Goal: Task Accomplishment & Management: Manage account settings

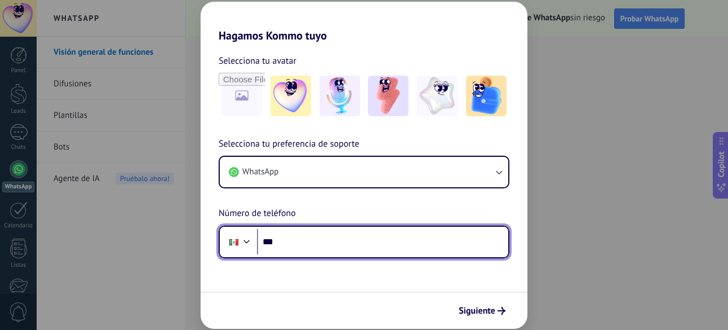
click at [321, 248] on input "***" at bounding box center [382, 242] width 251 height 26
type input "**********"
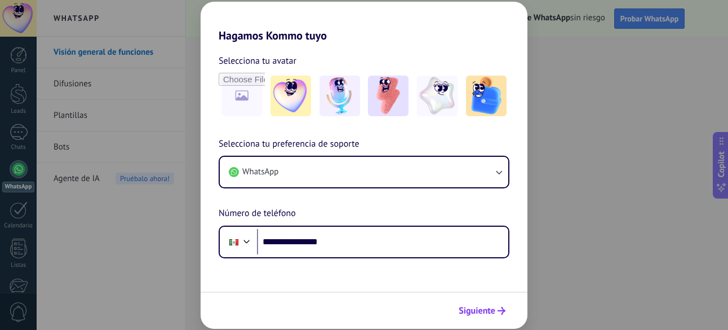
click at [483, 313] on span "Siguiente" at bounding box center [477, 311] width 37 height 8
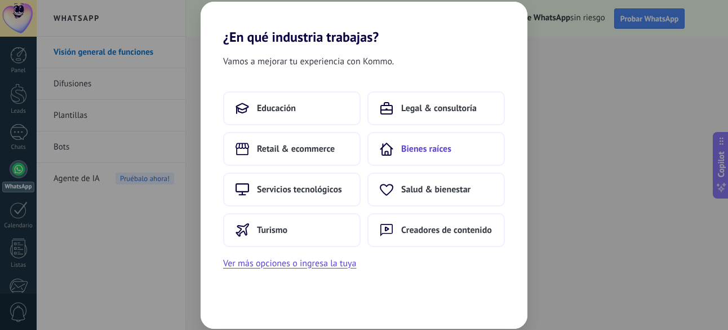
click at [426, 144] on span "Bienes raíces" at bounding box center [426, 148] width 50 height 11
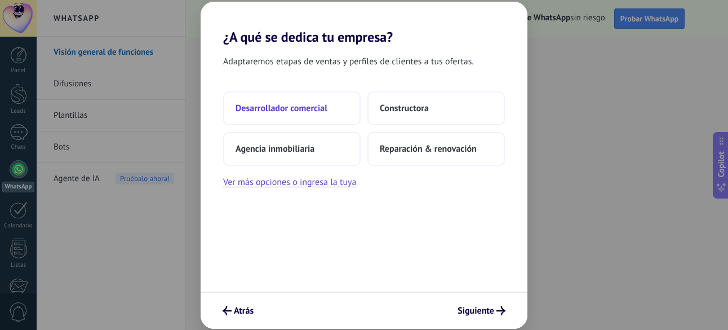
click at [310, 116] on button "Desarrollador comercial" at bounding box center [292, 108] width 138 height 34
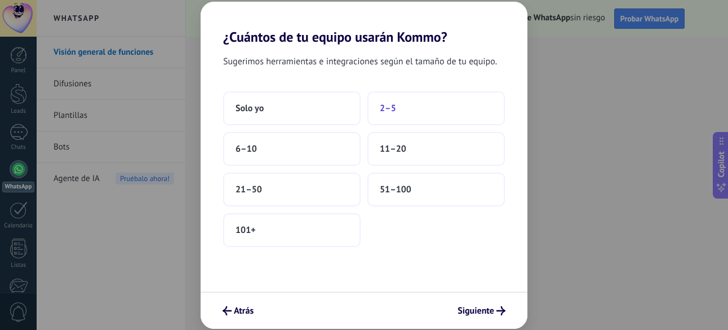
click at [399, 103] on button "2–5" at bounding box center [437, 108] width 138 height 34
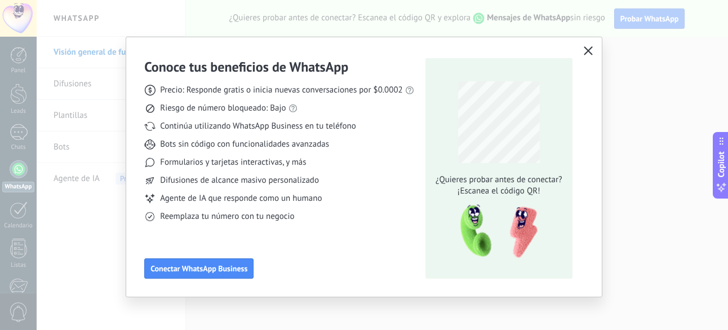
click at [590, 52] on icon "button" at bounding box center [588, 50] width 9 height 9
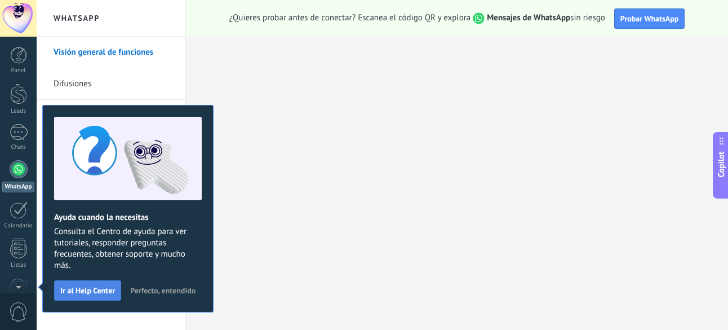
click at [118, 295] on button "Ir al Help Center" at bounding box center [87, 290] width 67 height 20
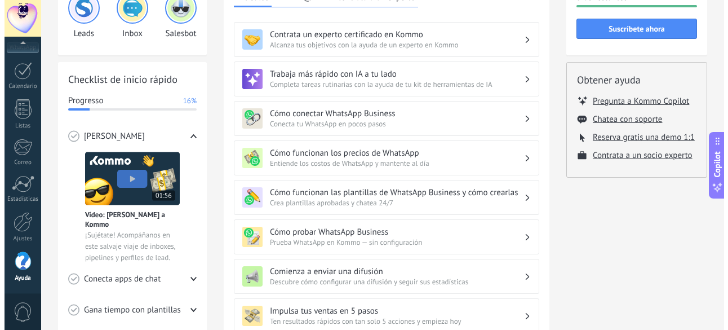
scroll to position [96, 0]
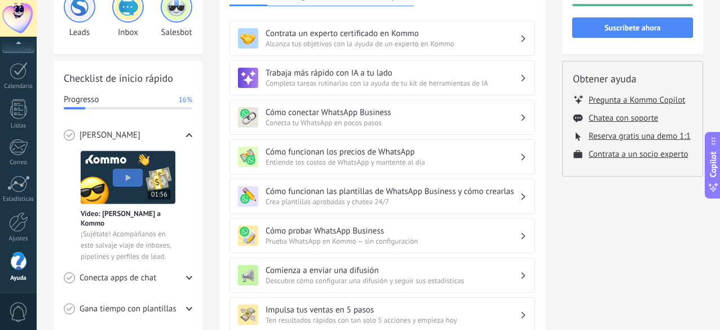
click at [134, 180] on img at bounding box center [128, 178] width 95 height 54
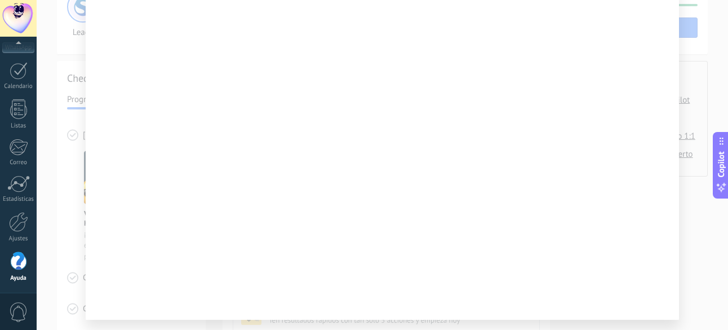
scroll to position [15, 0]
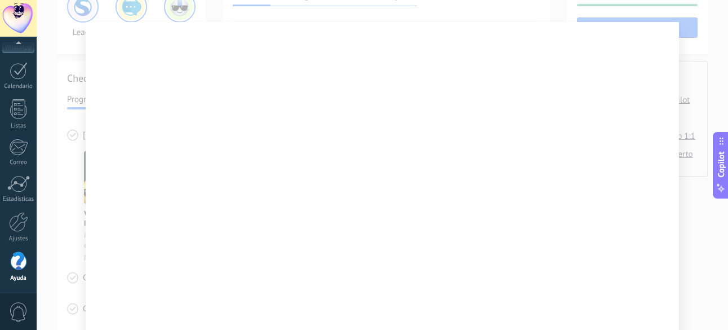
click at [519, 15] on div at bounding box center [383, 165] width 692 height 330
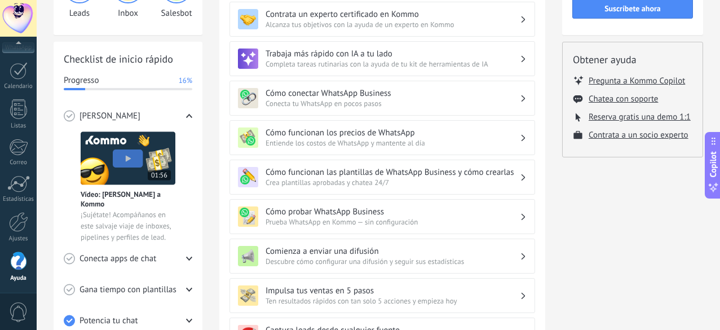
scroll to position [140, 0]
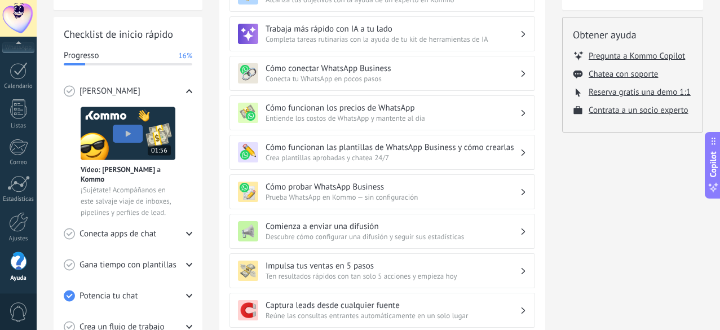
click at [173, 229] on div "Conecta apps de chat" at bounding box center [128, 233] width 129 height 31
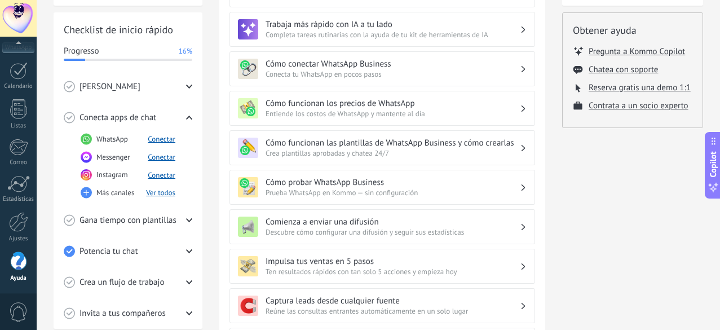
scroll to position [147, 0]
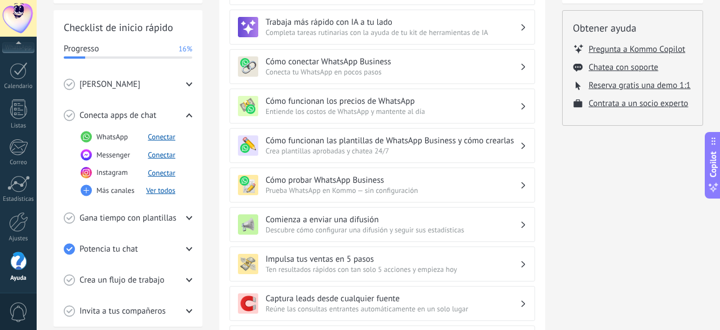
click at [166, 219] on span "Gana tiempo con plantillas" at bounding box center [127, 218] width 97 height 11
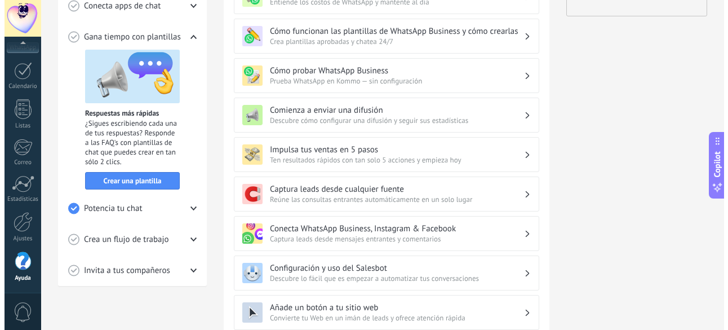
scroll to position [257, 0]
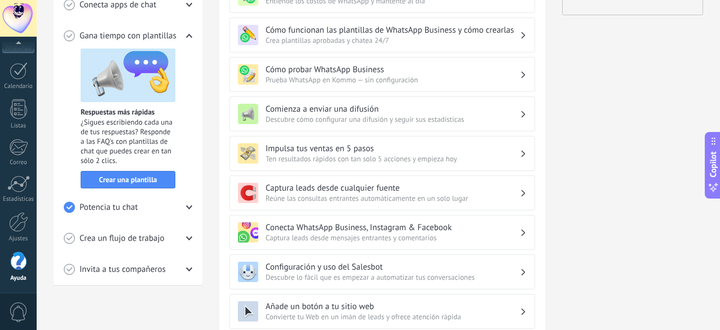
click at [167, 213] on div "Potencia tu chat" at bounding box center [128, 207] width 129 height 31
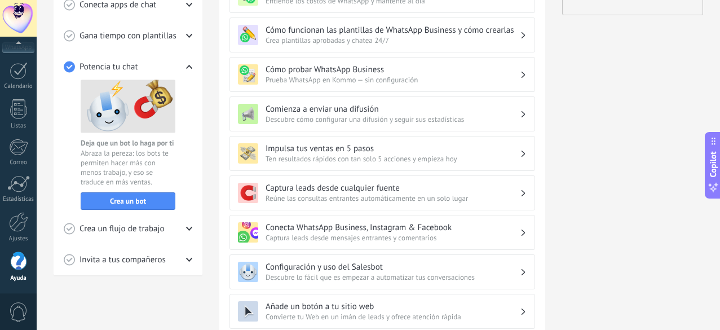
click at [174, 223] on div "Crea un flujo de trabajo" at bounding box center [128, 228] width 129 height 31
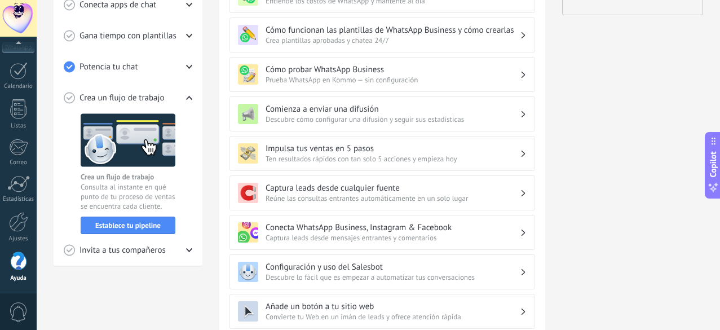
click at [148, 249] on span "Invita a tus compañeros" at bounding box center [122, 250] width 86 height 11
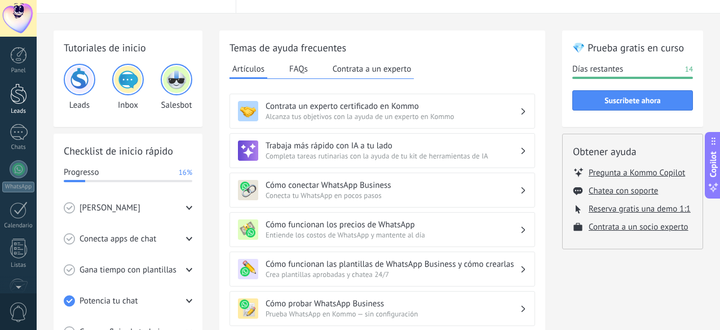
scroll to position [0, 0]
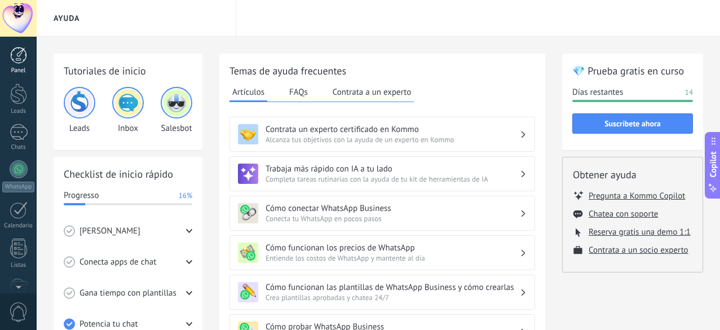
click at [20, 54] on div at bounding box center [18, 55] width 17 height 17
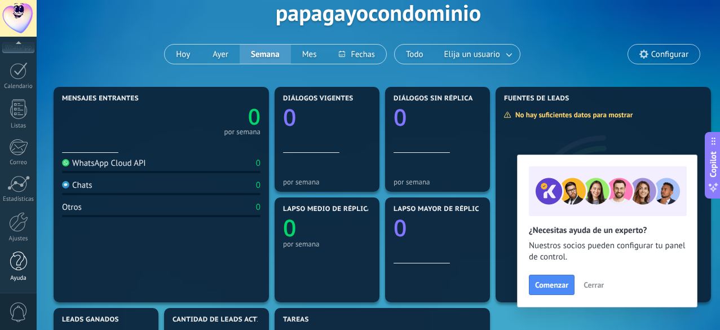
scroll to position [180, 0]
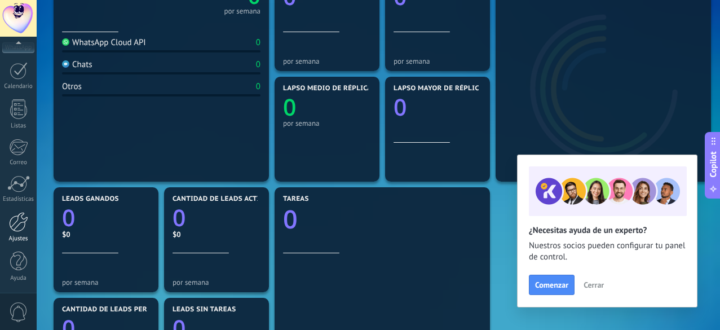
click at [19, 226] on div at bounding box center [18, 222] width 19 height 20
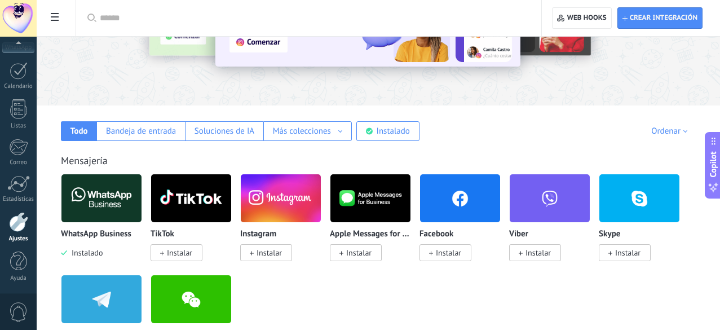
scroll to position [84, 0]
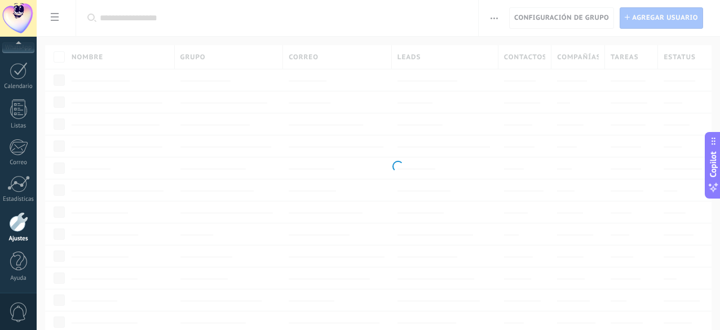
click at [98, 116] on body ".abecls-1,.abecls-2{fill-rule:evenodd}.abecls-2{fill:#fff} .abhcls-1{fill:none}…" at bounding box center [360, 165] width 720 height 330
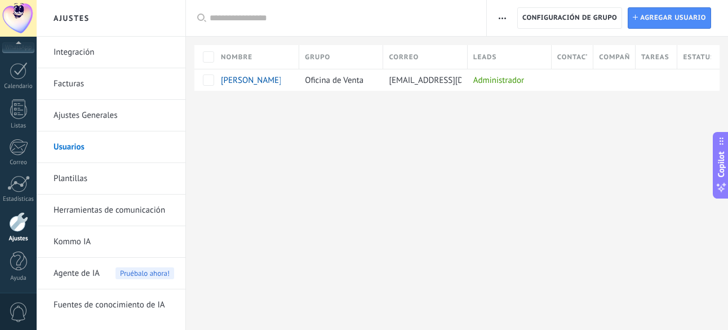
click at [104, 119] on link "Ajustes Generales" at bounding box center [114, 116] width 121 height 32
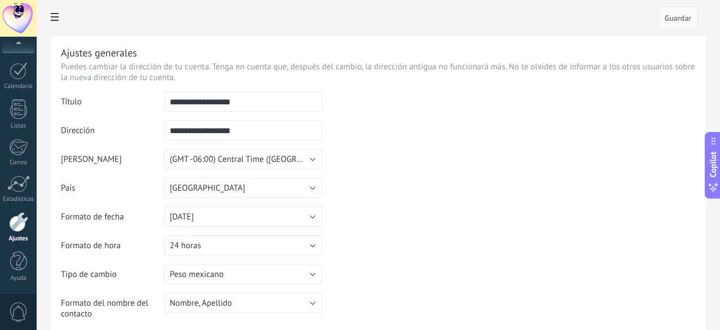
drag, startPoint x: 417, startPoint y: 100, endPoint x: 302, endPoint y: 94, distance: 115.7
click at [302, 94] on tr "**********" at bounding box center [378, 105] width 635 height 29
type input "**********"
drag, startPoint x: 403, startPoint y: 134, endPoint x: 281, endPoint y: 127, distance: 122.0
click at [281, 127] on tr "**********" at bounding box center [378, 134] width 635 height 29
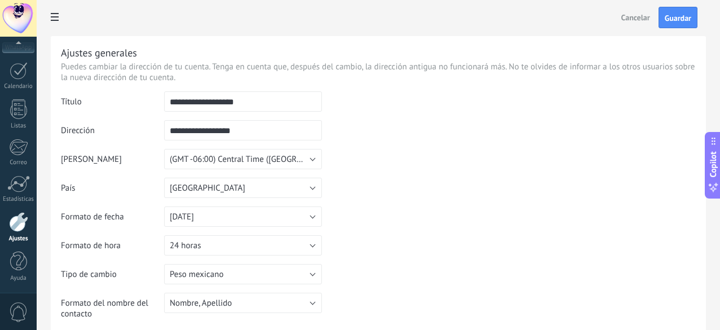
type input "*"
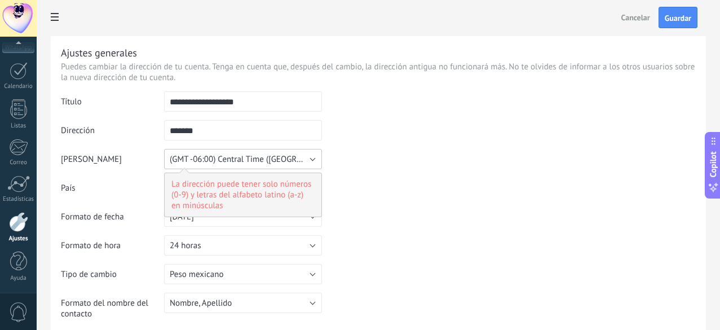
click at [386, 158] on span "(GMT -06:00) Central Time ([GEOGRAPHIC_DATA] & [GEOGRAPHIC_DATA])" at bounding box center [301, 159] width 263 height 11
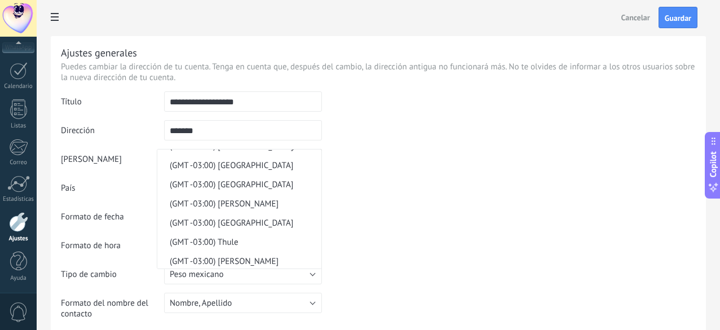
scroll to position [5853, 0]
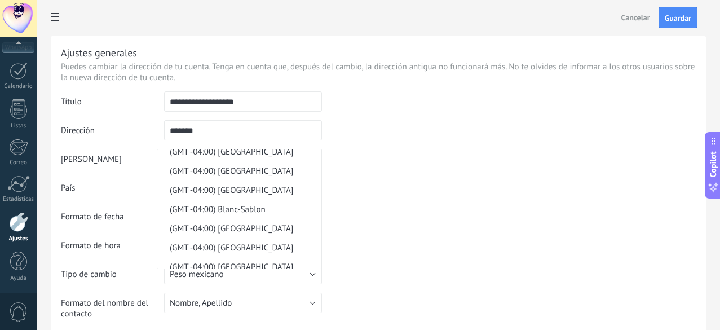
click at [321, 132] on input "*******" at bounding box center [243, 130] width 158 height 20
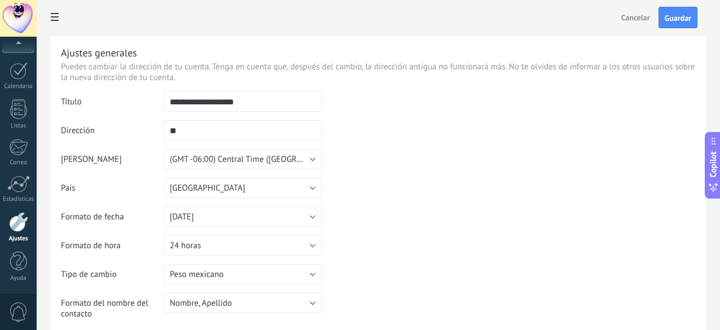
type input "*"
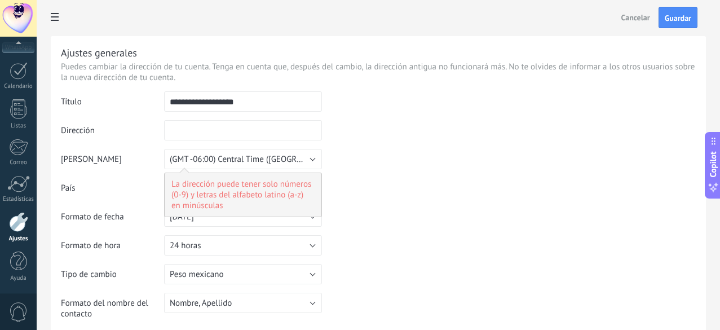
type input "*"
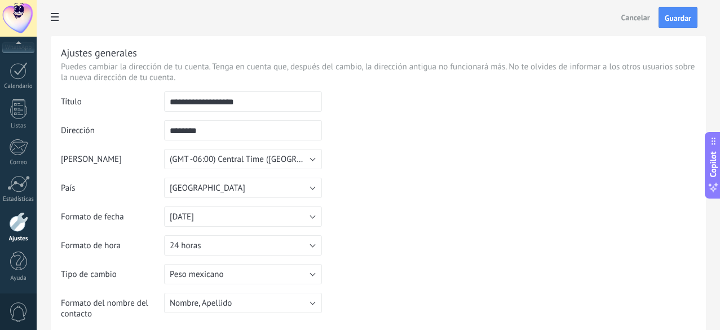
type input "********"
click at [507, 174] on td at bounding box center [509, 148] width 374 height 115
click at [322, 210] on button "[DATE]" at bounding box center [243, 216] width 158 height 20
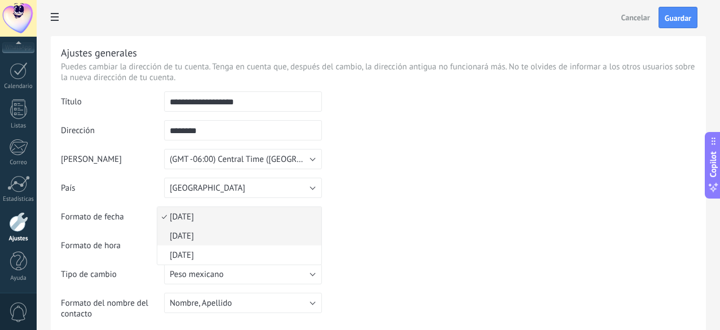
click at [318, 231] on span "[DATE]" at bounding box center [237, 236] width 161 height 11
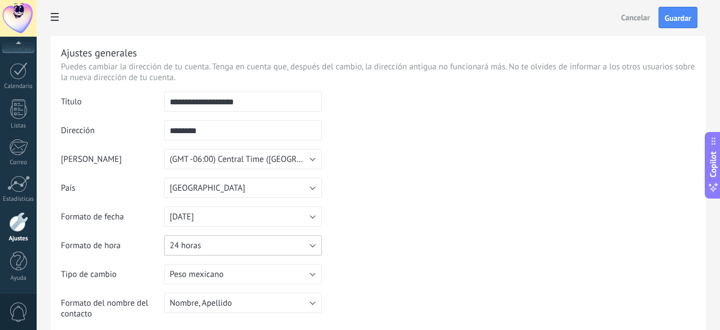
click at [322, 243] on button "24 horas" at bounding box center [243, 245] width 158 height 20
click at [318, 263] on span "12 horas" at bounding box center [237, 264] width 161 height 11
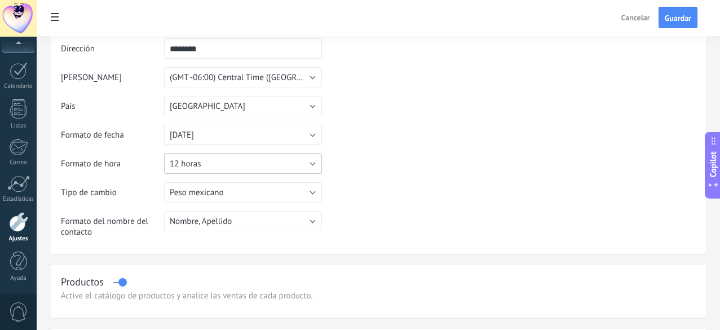
scroll to position [83, 0]
click at [232, 221] on span "Nombre, Apellido" at bounding box center [201, 220] width 62 height 11
click at [484, 220] on table "**********" at bounding box center [378, 126] width 635 height 236
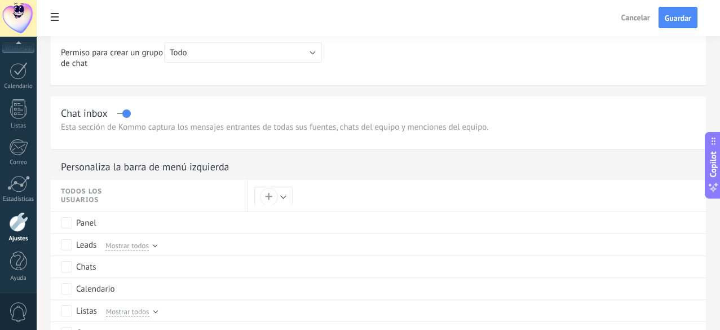
scroll to position [434, 0]
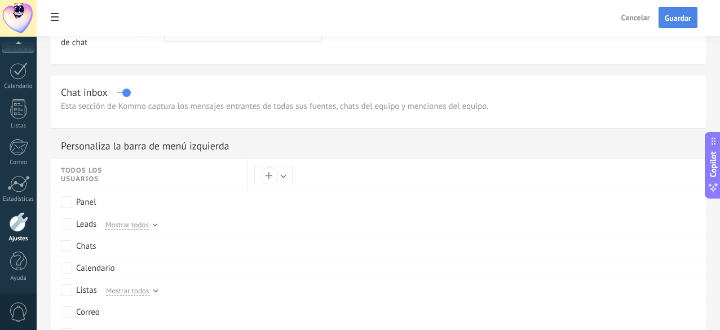
click at [675, 17] on span "Guardar" at bounding box center [678, 18] width 26 height 8
